Goal: Task Accomplishment & Management: Use online tool/utility

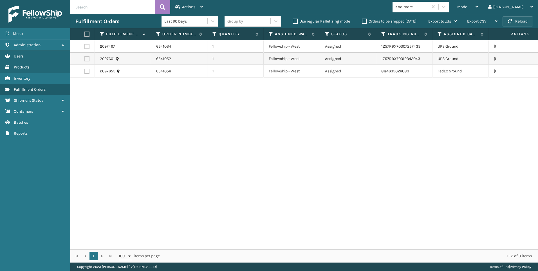
click at [530, 24] on button "Reload" at bounding box center [517, 21] width 30 height 10
click at [88, 45] on label at bounding box center [86, 46] width 5 height 5
click at [85, 45] on input "checkbox" at bounding box center [84, 46] width 0 height 4
checkbox input "true"
click at [85, 71] on label at bounding box center [86, 71] width 5 height 5
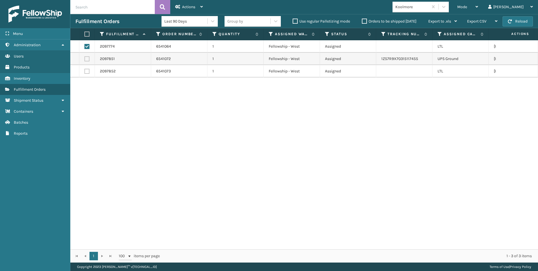
click at [85, 71] on input "checkbox" at bounding box center [84, 71] width 0 height 4
checkbox input "true"
click at [179, 5] on icon at bounding box center [177, 7] width 5 height 4
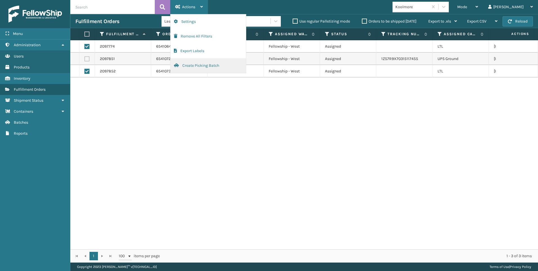
click at [211, 64] on button "Create Picking Batch" at bounding box center [207, 65] width 75 height 15
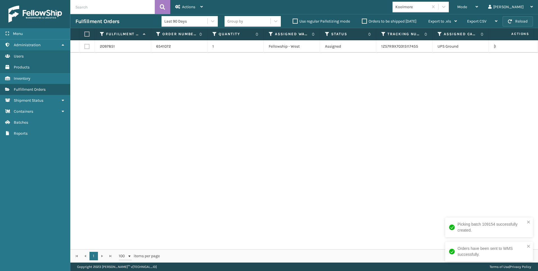
click at [512, 21] on button "Reload" at bounding box center [517, 21] width 30 height 10
click at [478, 5] on div "Mode" at bounding box center [467, 7] width 21 height 14
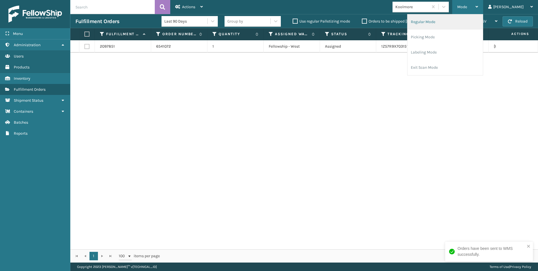
click at [468, 26] on li "Regular Mode" at bounding box center [444, 21] width 75 height 15
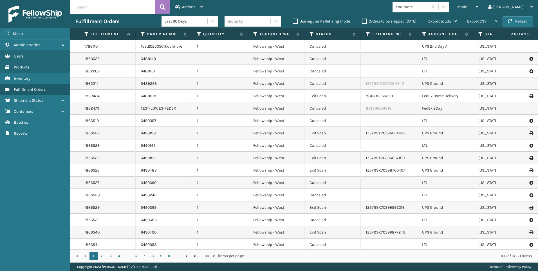
click at [91, 4] on input "text" at bounding box center [112, 7] width 84 height 14
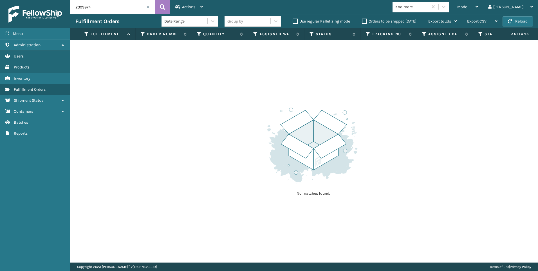
drag, startPoint x: 98, startPoint y: 4, endPoint x: 1, endPoint y: 0, distance: 96.9
click at [16, 0] on div "Menu Administration Users Products Inventory Fulfillment Orders Shipment Status…" at bounding box center [269, 0] width 538 height 0
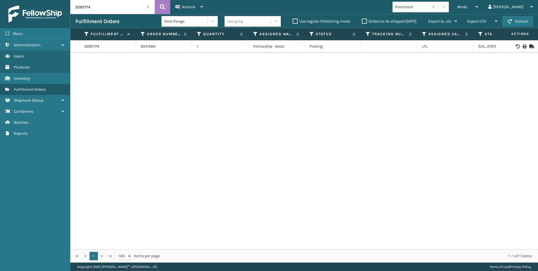
click at [520, 50] on td at bounding box center [517, 46] width 42 height 12
click at [520, 49] on td at bounding box center [517, 46] width 42 height 12
click at [522, 47] on icon at bounding box center [523, 46] width 3 height 4
drag, startPoint x: 24, startPoint y: 6, endPoint x: 15, endPoint y: 6, distance: 9.6
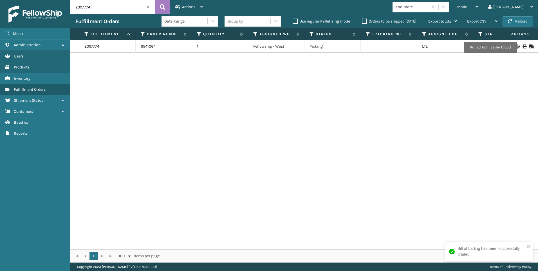
click at [15, 0] on div "Menu Administration Users Products Inventory Fulfillment Orders Shipment Status…" at bounding box center [269, 0] width 538 height 0
paste input "852"
type input "2097852"
click at [161, 5] on icon at bounding box center [162, 7] width 5 height 8
click at [519, 54] on div "2097852 6541073 1 Fellowship - West Picking LTL [US_STATE]" at bounding box center [304, 144] width 468 height 209
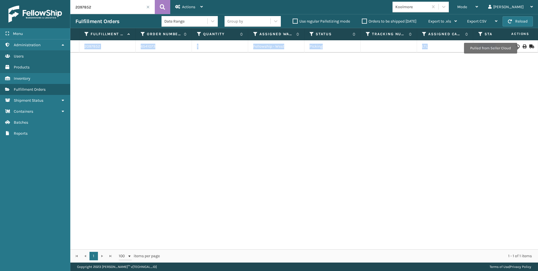
click at [522, 47] on icon at bounding box center [523, 46] width 3 height 4
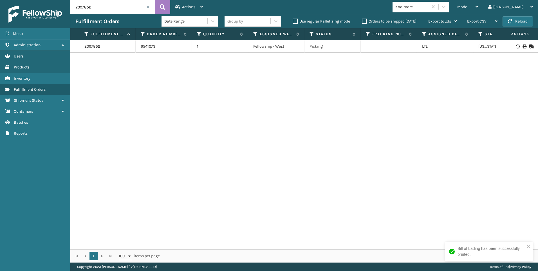
click at [146, 7] on input "2097852" at bounding box center [112, 7] width 84 height 14
click at [147, 7] on span at bounding box center [147, 6] width 3 height 3
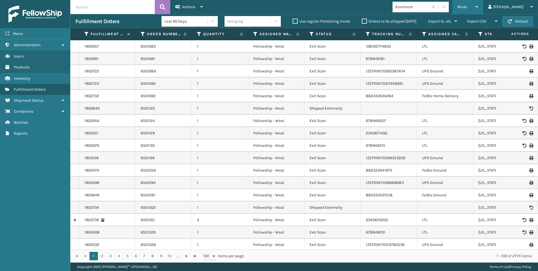
click at [478, 10] on div "Mode" at bounding box center [467, 7] width 21 height 14
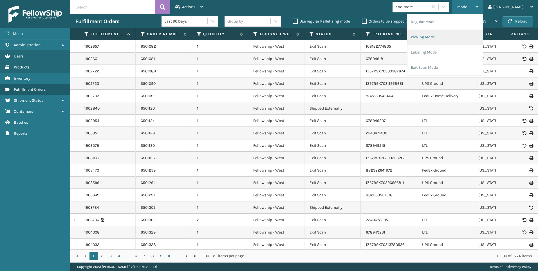
click at [474, 41] on li "Picking Mode" at bounding box center [444, 37] width 75 height 15
